Goal: Book appointment/travel/reservation

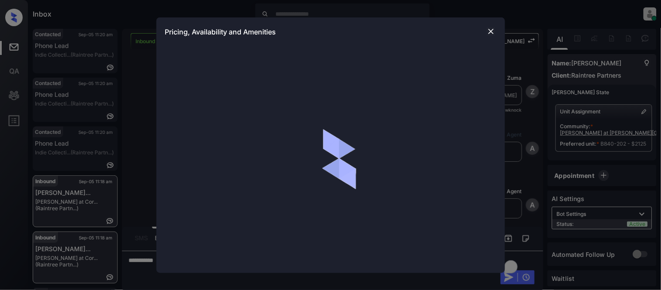
scroll to position [1023, 0]
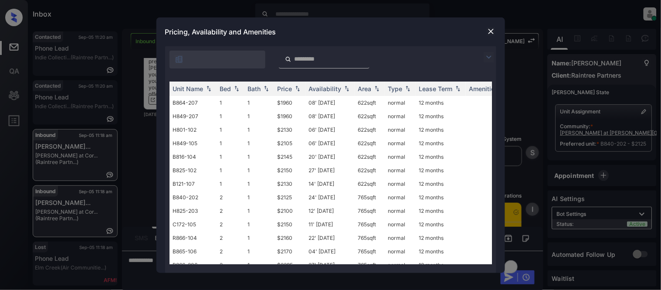
click at [492, 55] on img at bounding box center [489, 57] width 10 height 10
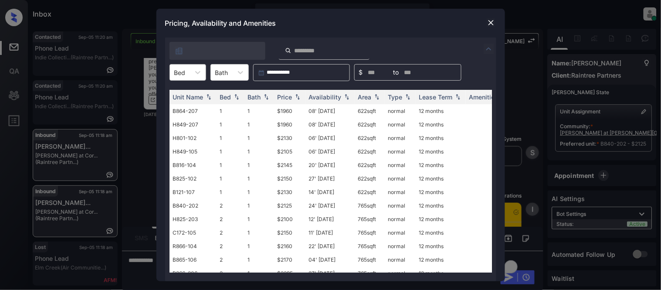
click at [185, 68] on div at bounding box center [179, 72] width 11 height 9
click at [192, 102] on div "2" at bounding box center [188, 110] width 37 height 16
click at [191, 107] on td "B840-202" at bounding box center [193, 111] width 47 height 14
click at [279, 95] on div "Price" at bounding box center [285, 96] width 15 height 7
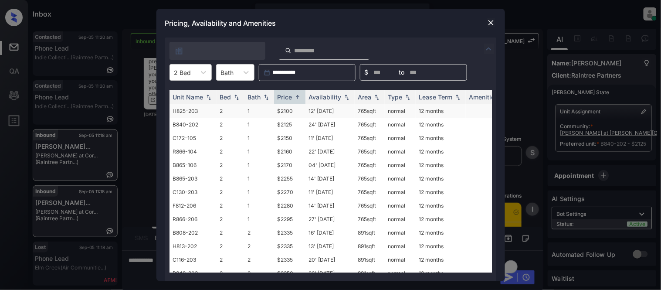
click at [281, 111] on td "$2100" at bounding box center [289, 111] width 31 height 14
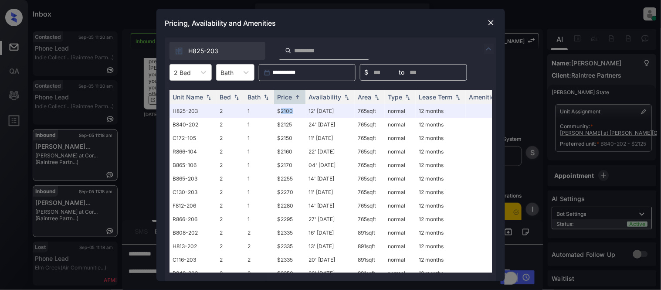
click at [494, 22] on img at bounding box center [491, 22] width 9 height 9
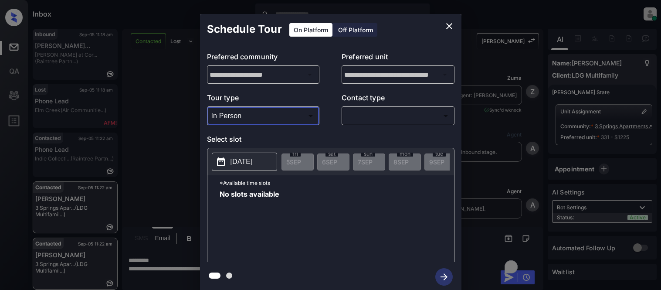
click at [358, 123] on div at bounding box center [330, 145] width 661 height 290
click at [358, 118] on body "Inbox Kristina Cataag Online Set yourself offline Set yourself on break Profile…" at bounding box center [330, 145] width 661 height 290
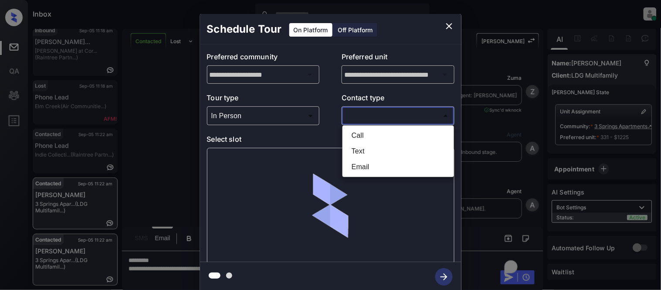
scroll to position [672, 0]
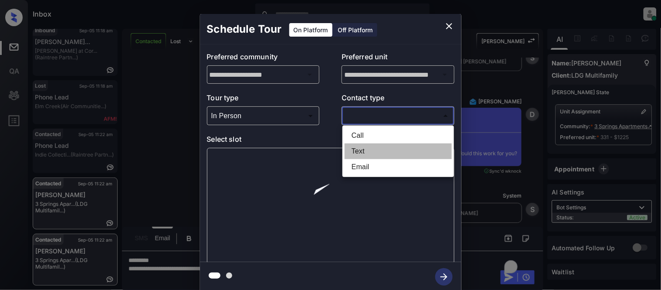
click at [355, 155] on li "Text" at bounding box center [398, 151] width 107 height 16
type input "****"
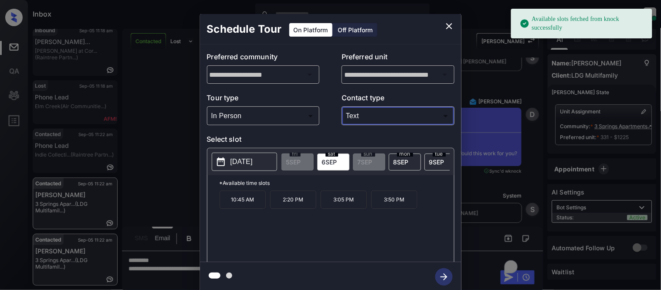
click at [253, 166] on p "2025-09-06" at bounding box center [242, 162] width 22 height 10
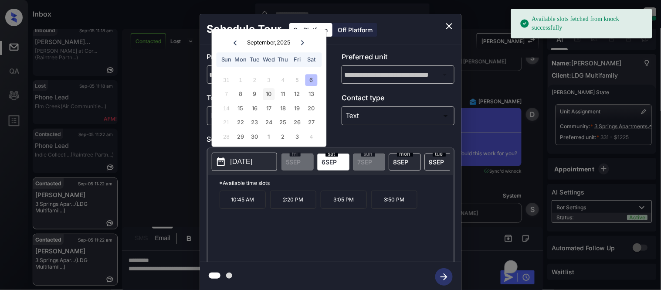
click at [269, 96] on div "10" at bounding box center [269, 95] width 12 height 12
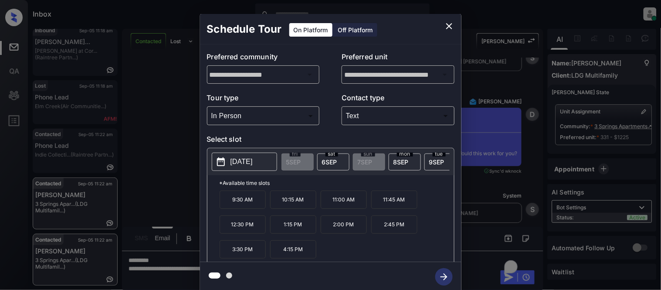
click at [392, 208] on p "11:45 AM" at bounding box center [394, 200] width 46 height 18
click at [449, 273] on icon "button" at bounding box center [444, 276] width 17 height 17
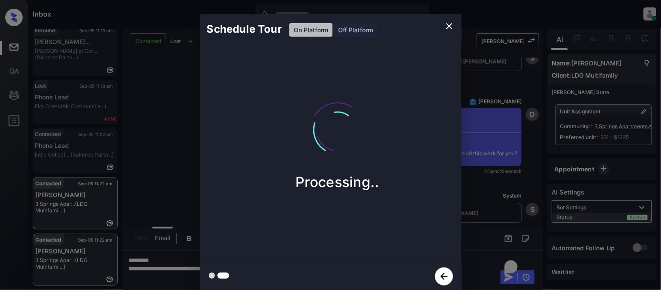
click at [506, 193] on div "Schedule Tour On Platform Off Platform Processing.." at bounding box center [330, 153] width 661 height 306
